Goal: Submit feedback/report problem

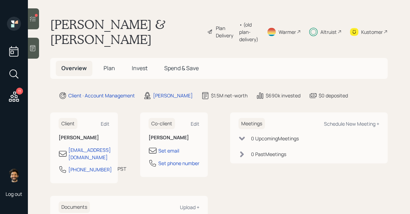
click at [36, 20] on icon at bounding box center [32, 18] width 7 height 7
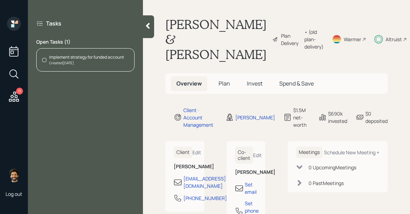
click at [92, 68] on div "Implement strategy for funded account Created [DATE]" at bounding box center [85, 59] width 98 height 23
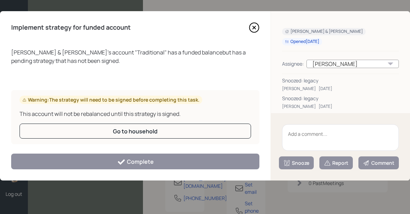
click at [301, 133] on textarea at bounding box center [340, 137] width 117 height 27
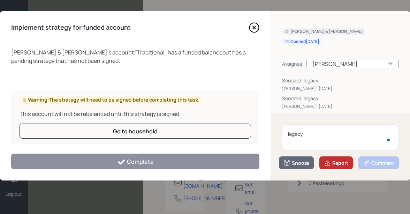
type textarea "legacy"
click at [348, 167] on button "Report" at bounding box center [336, 162] width 33 height 13
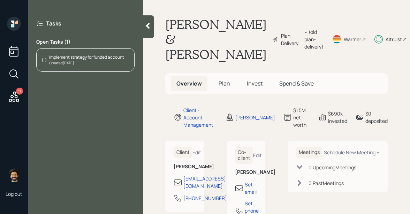
click at [19, 92] on div "11" at bounding box center [19, 91] width 7 height 7
